Goal: Check status

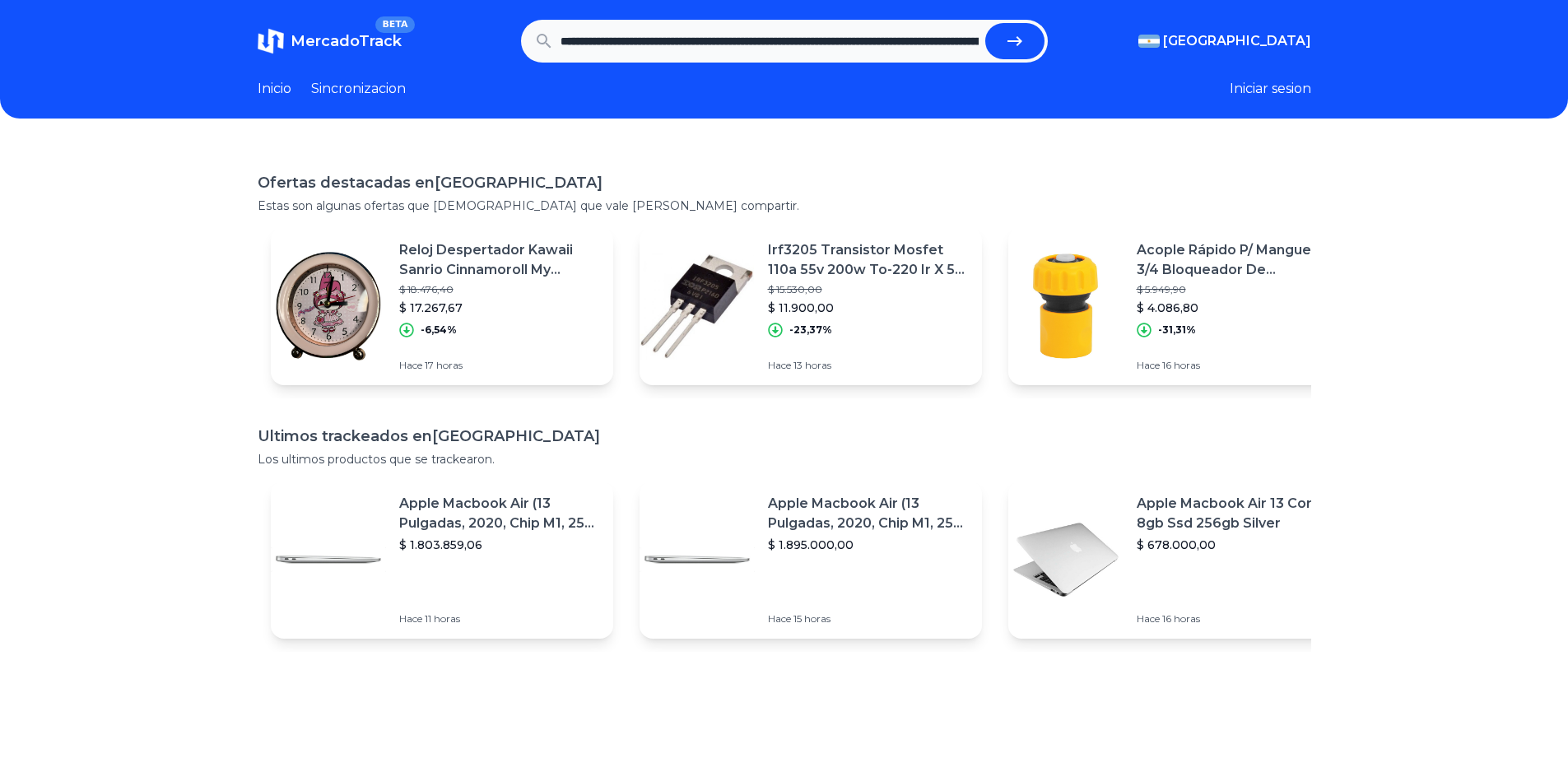
scroll to position [0, 454]
click at [986, 23] on button "submit" at bounding box center [1015, 41] width 59 height 36
type input "**********"
